Goal: Navigation & Orientation: Find specific page/section

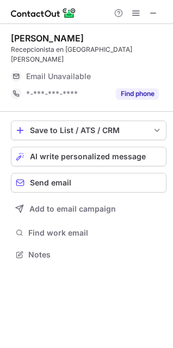
scroll to position [5, 5]
drag, startPoint x: 154, startPoint y: 13, endPoint x: 8, endPoint y: 11, distance: 146.2
click at [153, 13] on span at bounding box center [153, 13] width 9 height 9
